Goal: Information Seeking & Learning: Learn about a topic

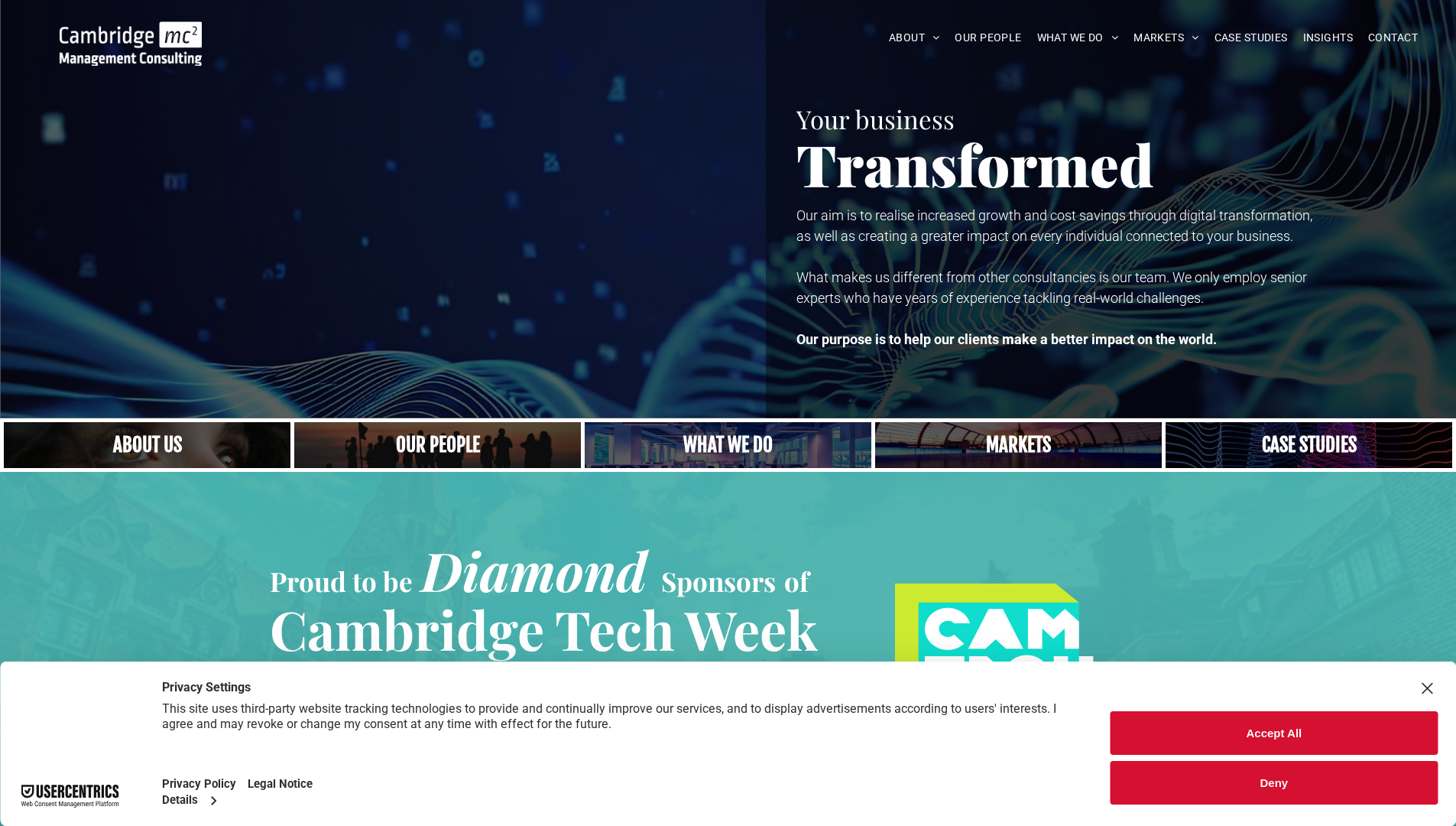
click at [441, 446] on link "A crowd in silhouette at sunset, on a rise or lookout point" at bounding box center [438, 445] width 305 height 49
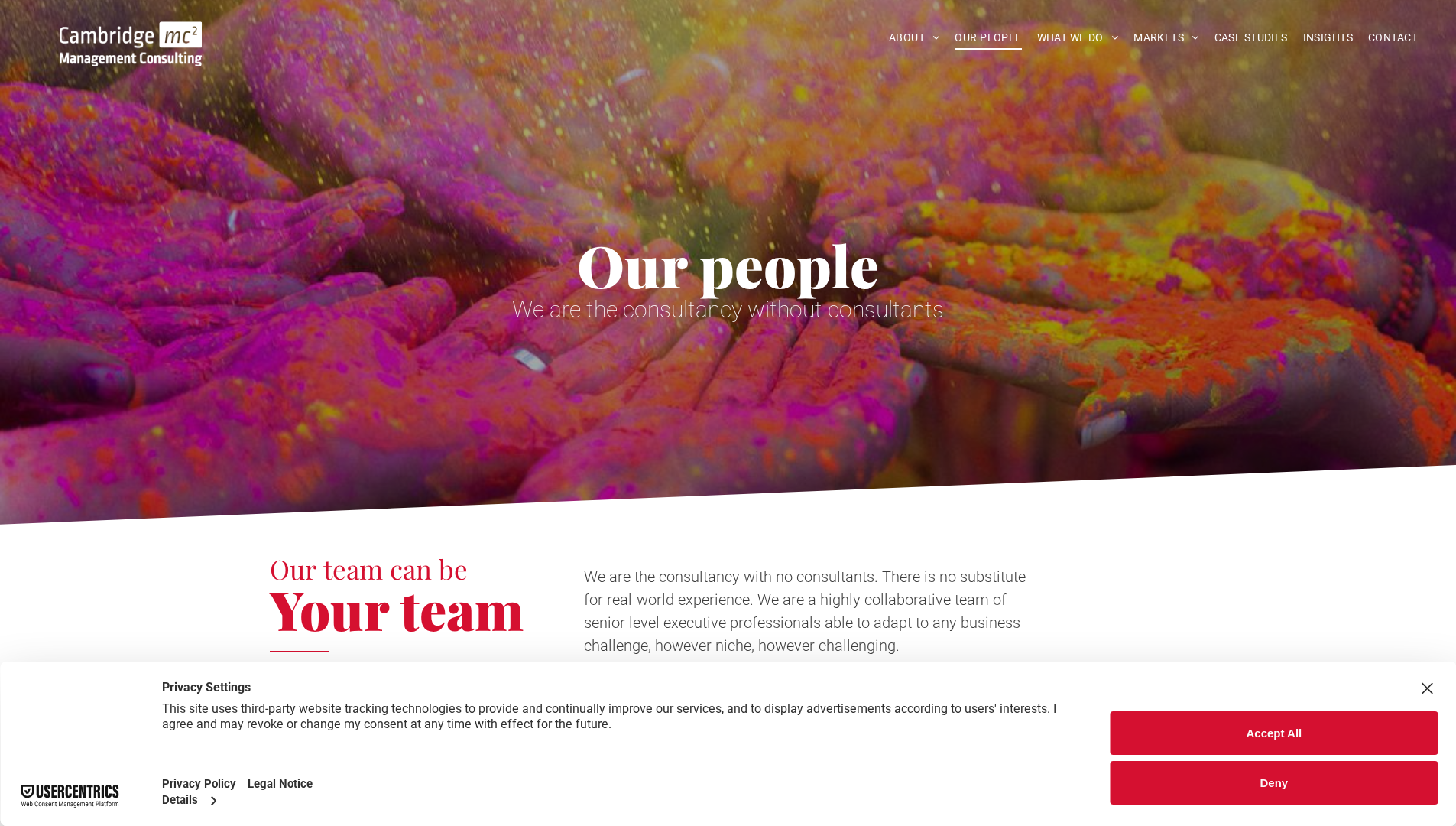
click at [1140, 716] on button "Accept All" at bounding box center [1274, 733] width 327 height 44
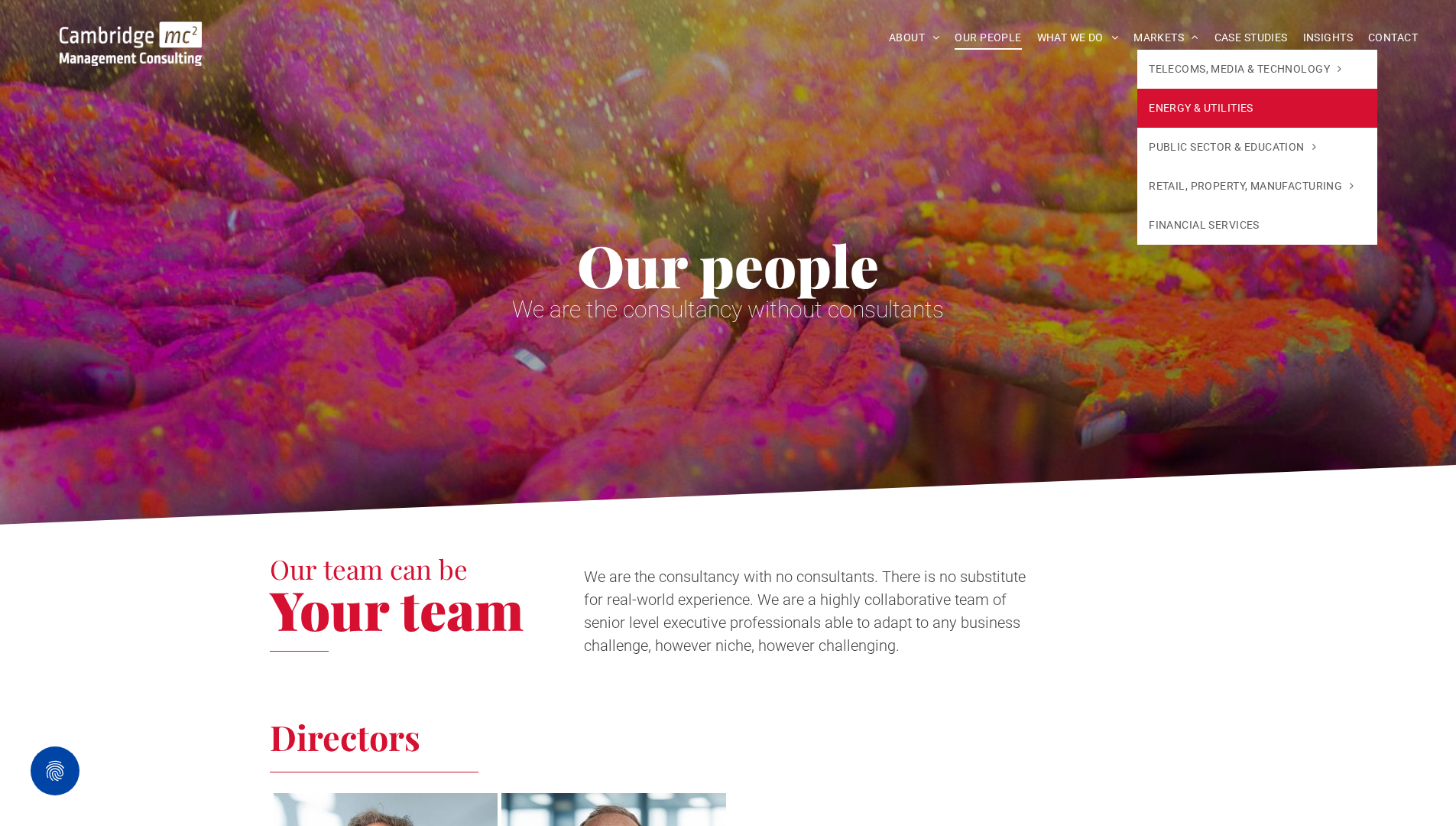
click at [1168, 97] on link "ENERGY & UTILITIES" at bounding box center [1257, 108] width 240 height 39
